Goal: Find contact information: Find contact information

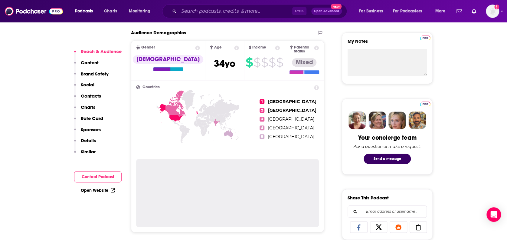
scroll to position [213, 0]
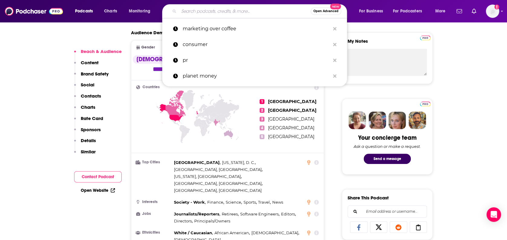
click at [212, 12] on input "Search podcasts, credits, & more..." at bounding box center [245, 11] width 132 height 10
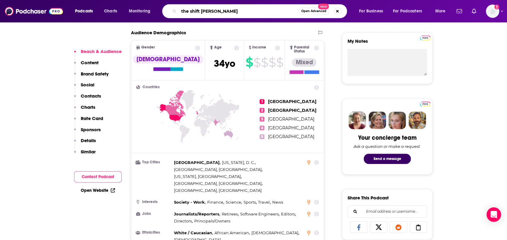
type input "the shift [PERSON_NAME]"
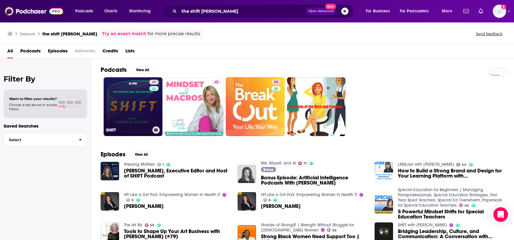
click at [140, 112] on link "49 SHIFT" at bounding box center [133, 106] width 59 height 59
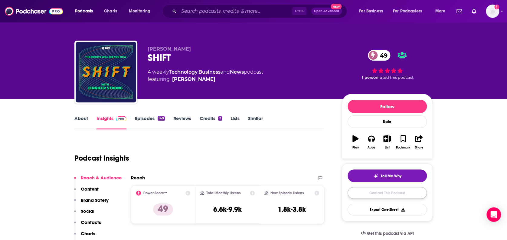
click at [409, 190] on link "Contact This Podcast" at bounding box center [387, 193] width 79 height 12
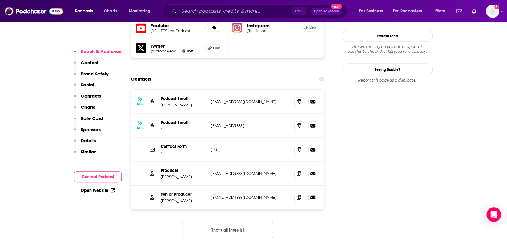
scroll to position [597, 0]
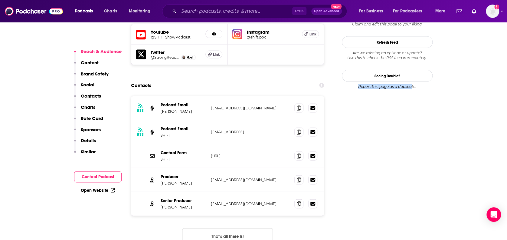
drag, startPoint x: 345, startPoint y: 179, endPoint x: 412, endPoint y: 176, distance: 66.4
click at [300, 105] on icon at bounding box center [299, 107] width 4 height 5
click at [297, 177] on icon at bounding box center [299, 179] width 4 height 5
click at [300, 201] on icon at bounding box center [299, 203] width 4 height 5
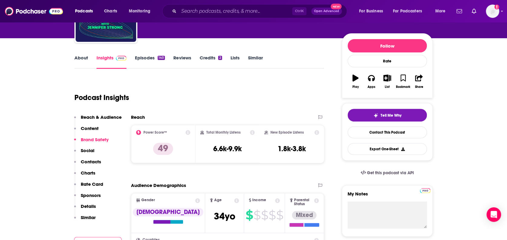
scroll to position [64, 0]
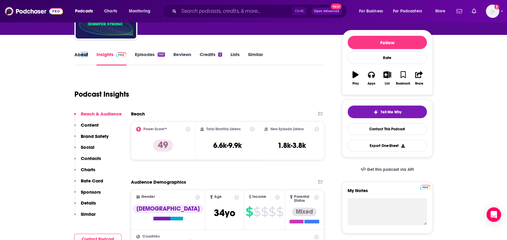
drag, startPoint x: 88, startPoint y: 59, endPoint x: 80, endPoint y: 55, distance: 9.3
click at [80, 55] on div "About" at bounding box center [85, 58] width 22 height 14
click at [80, 55] on link "About" at bounding box center [81, 58] width 14 height 14
